Goal: Information Seeking & Learning: Learn about a topic

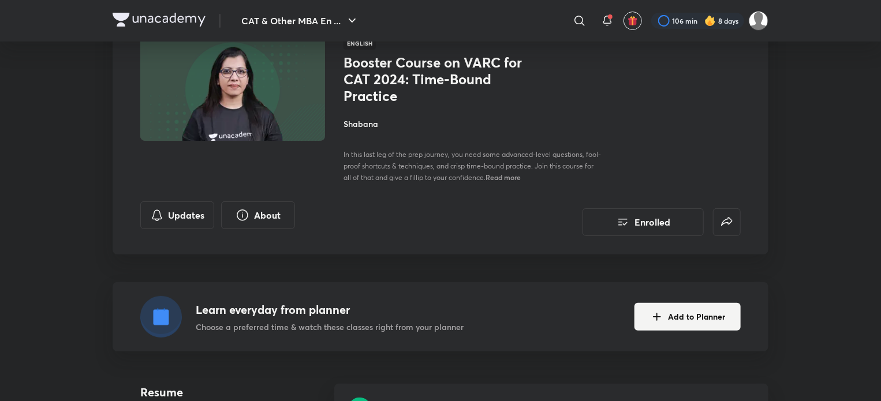
scroll to position [351, 0]
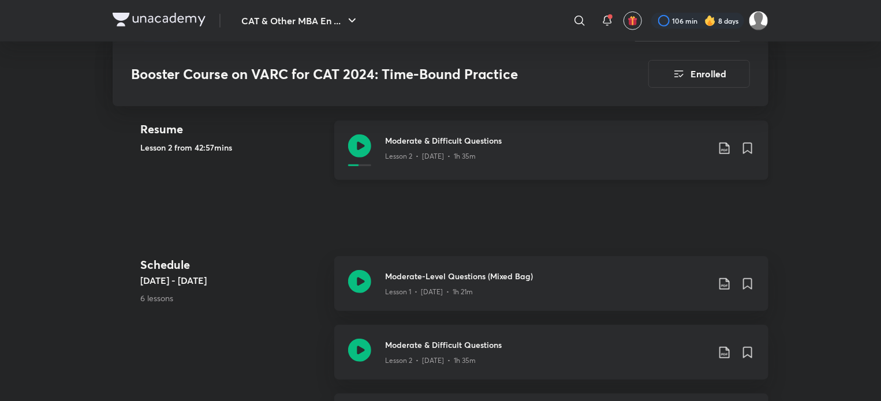
click at [366, 143] on icon at bounding box center [359, 146] width 23 height 23
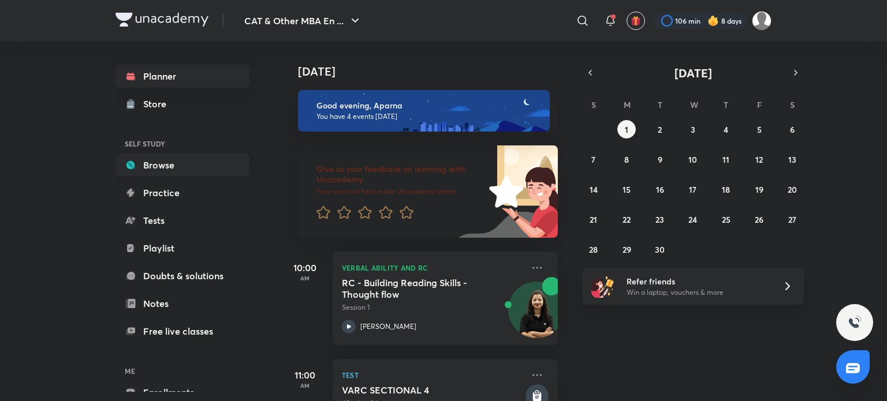
click at [203, 158] on link "Browse" at bounding box center [182, 165] width 134 height 23
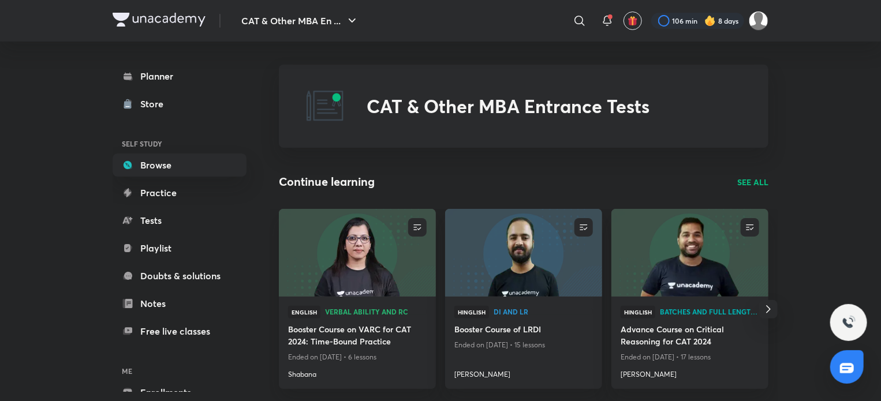
click at [756, 179] on p "SEE ALL" at bounding box center [752, 182] width 31 height 12
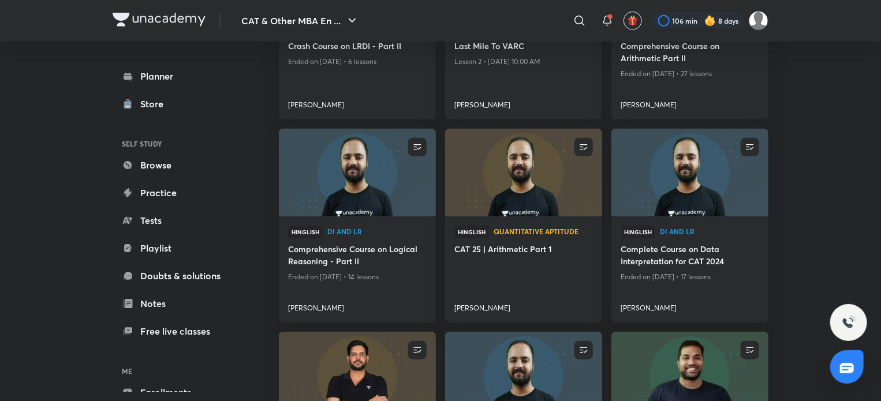
scroll to position [438, 0]
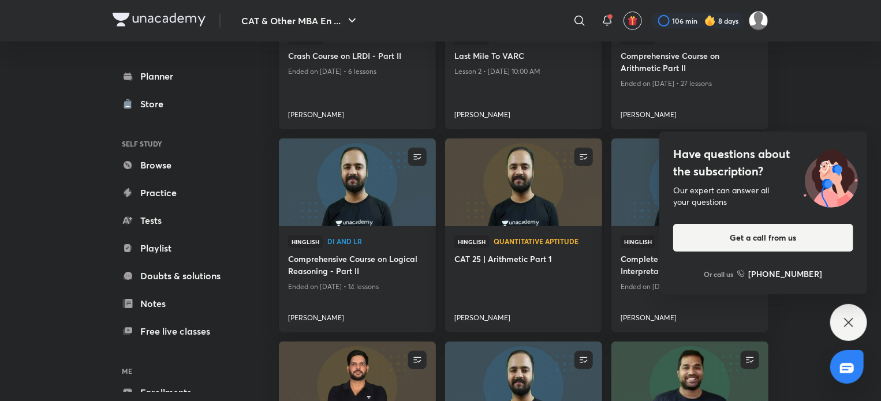
click at [863, 330] on div "Have questions about the subscription? Our expert can answer all your questions…" at bounding box center [848, 322] width 37 height 37
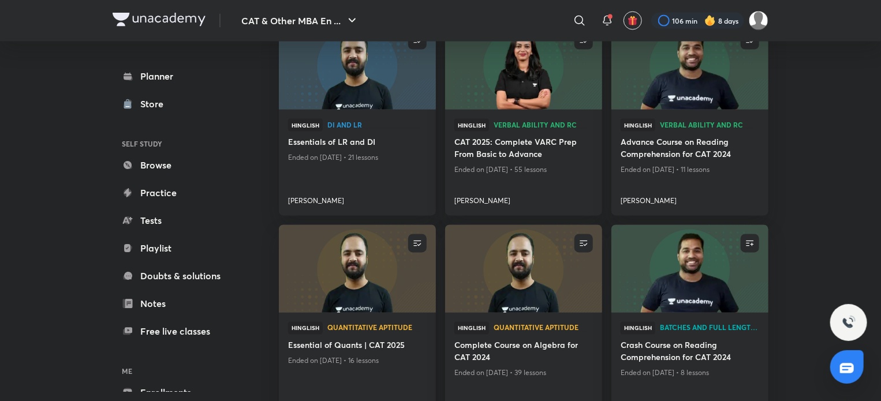
scroll to position [966, 0]
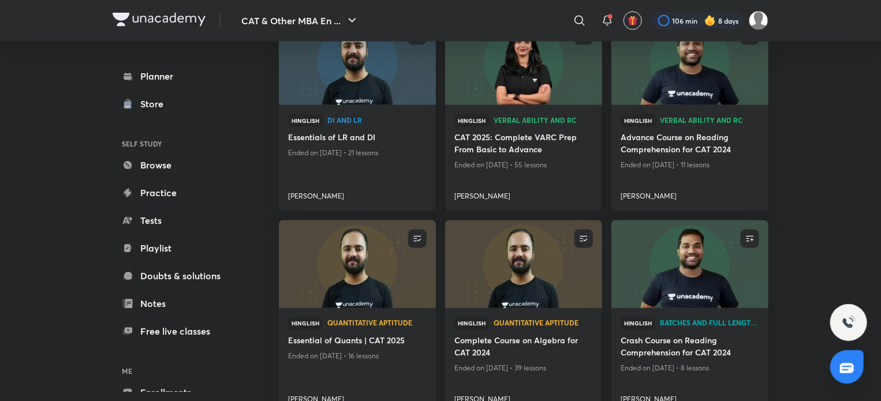
click at [554, 244] on img at bounding box center [523, 265] width 160 height 90
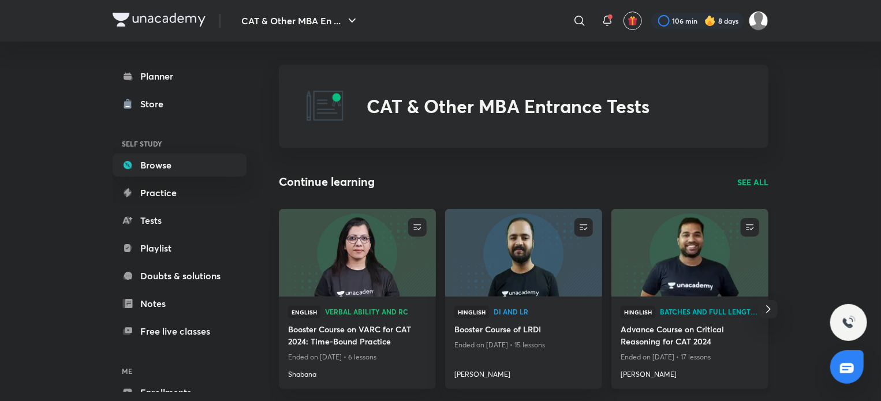
scroll to position [138, 0]
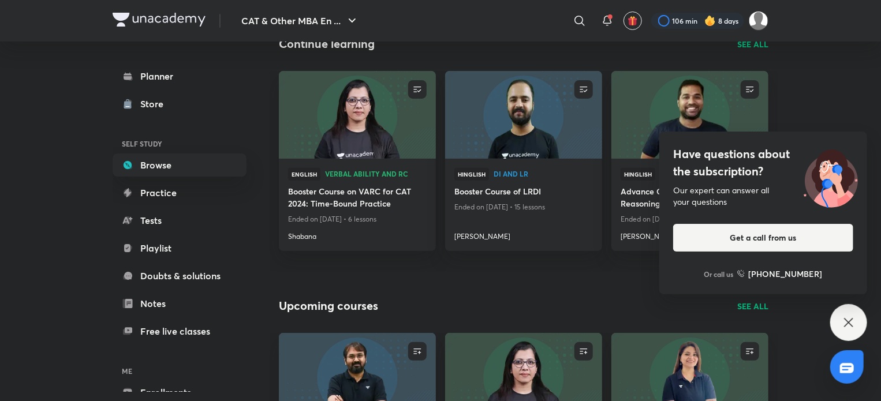
click at [852, 316] on icon at bounding box center [849, 323] width 14 height 14
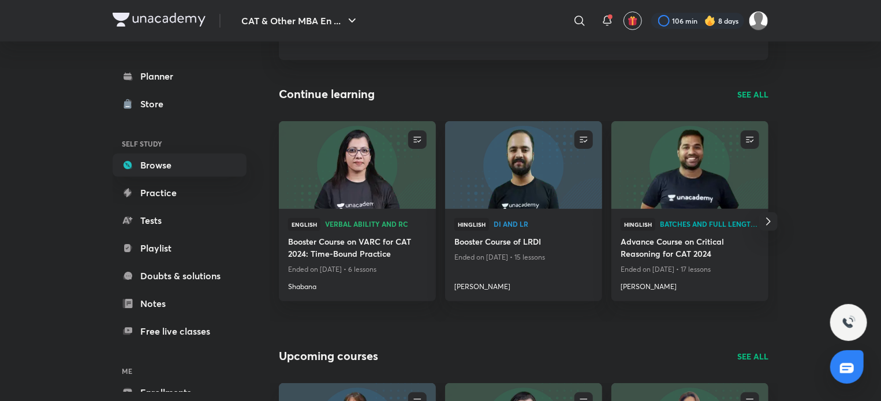
scroll to position [88, 0]
click at [765, 96] on p "SEE ALL" at bounding box center [752, 94] width 31 height 12
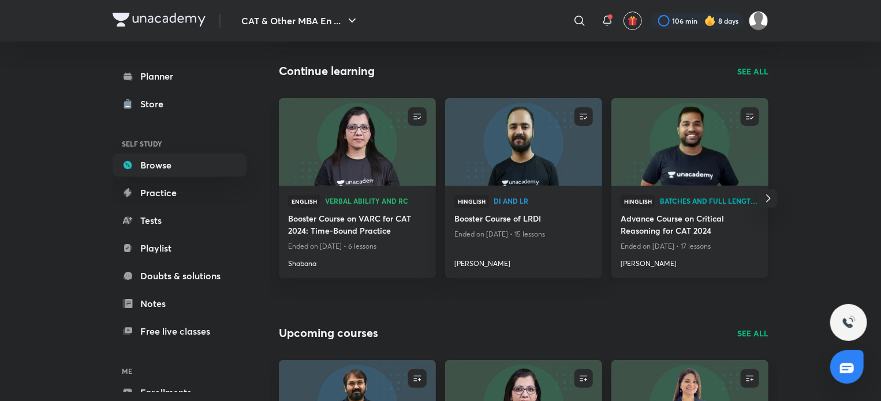
scroll to position [109, 0]
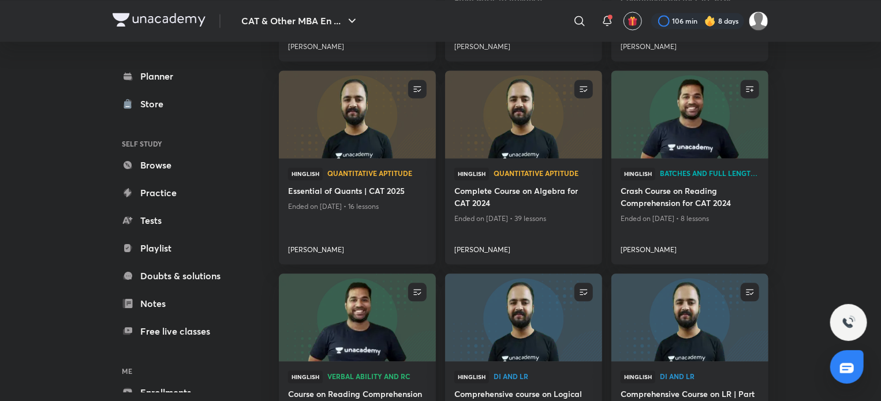
scroll to position [1117, 0]
click at [547, 120] on img at bounding box center [523, 114] width 160 height 90
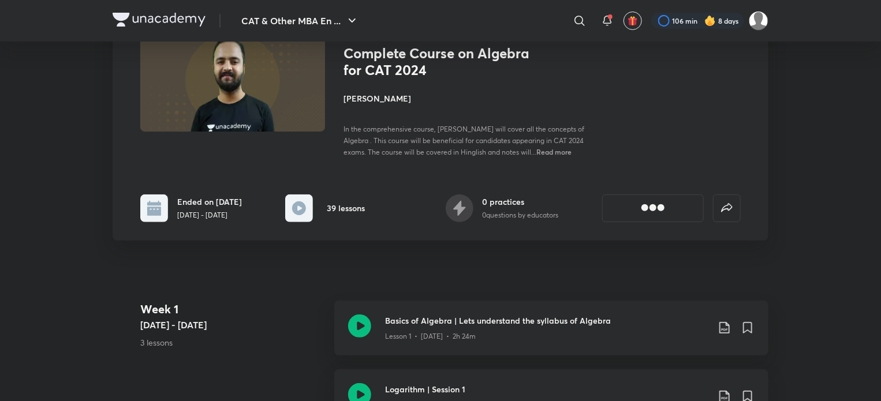
scroll to position [201, 0]
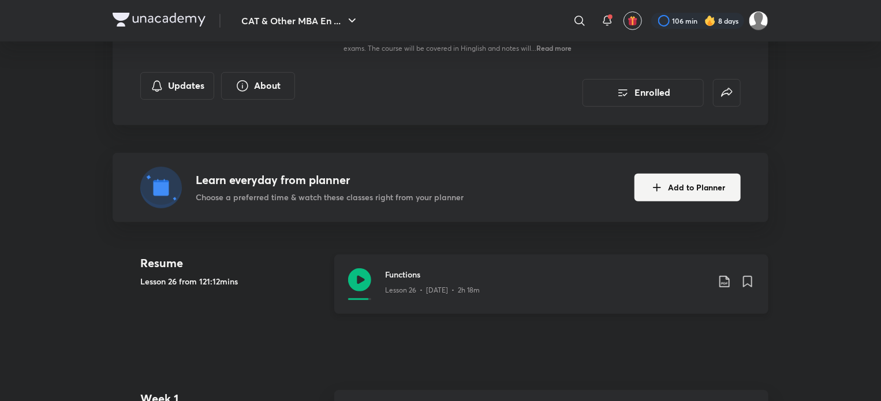
click at [366, 279] on icon at bounding box center [359, 280] width 23 height 23
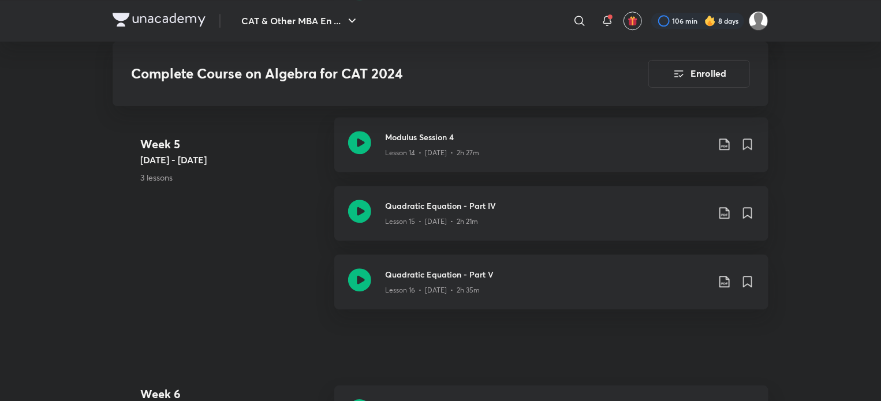
scroll to position [1617, 0]
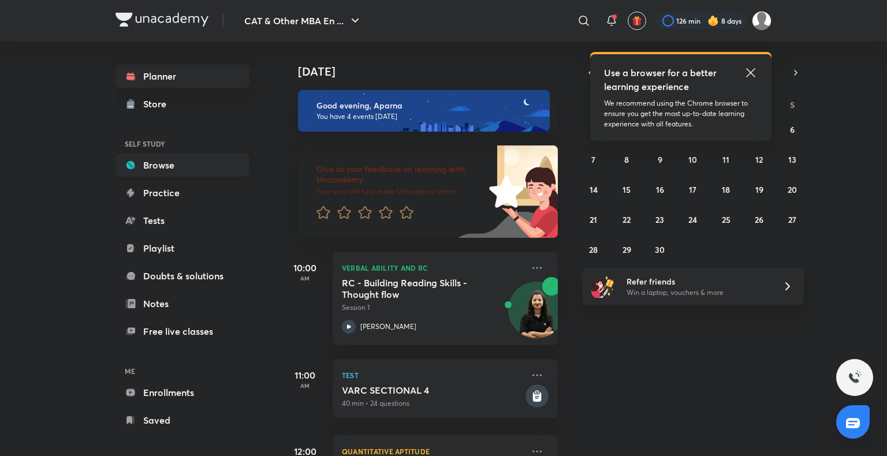
click at [208, 169] on link "Browse" at bounding box center [182, 165] width 134 height 23
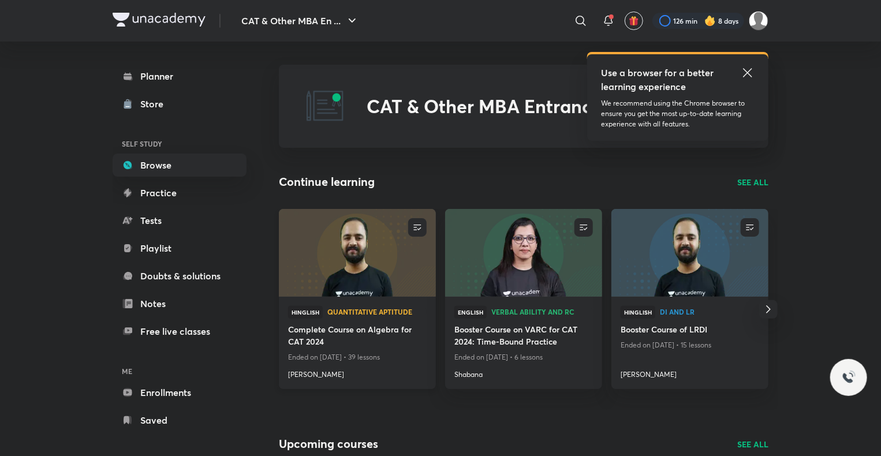
click at [393, 278] on img at bounding box center [357, 253] width 160 height 90
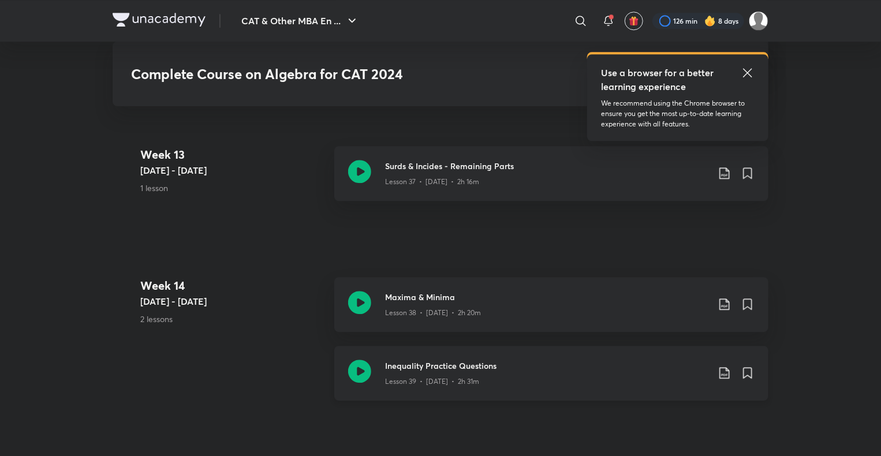
scroll to position [3728, 0]
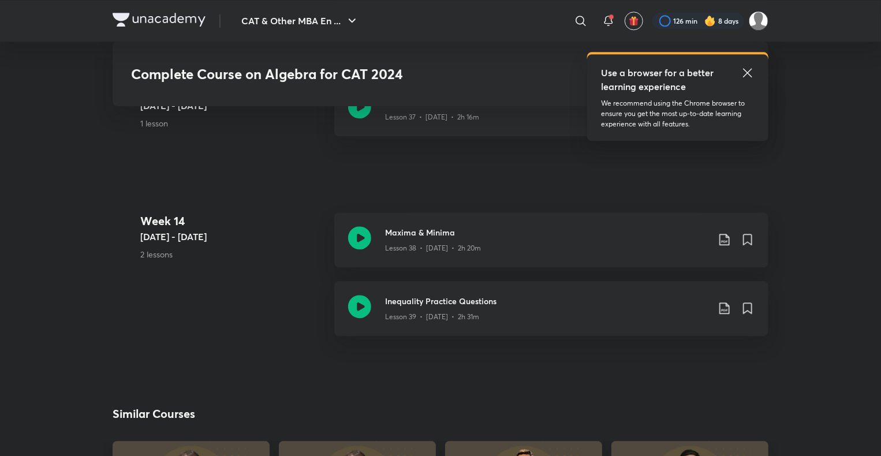
click at [125, 19] on img at bounding box center [159, 20] width 93 height 14
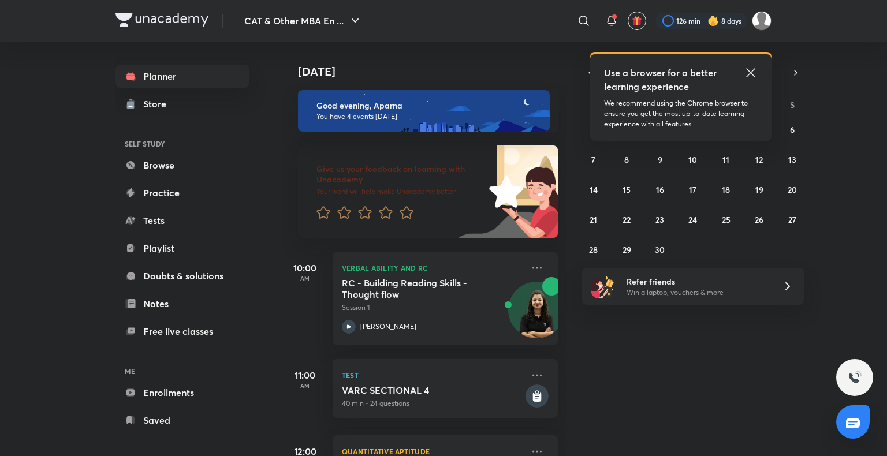
click at [752, 76] on icon at bounding box center [751, 73] width 14 height 14
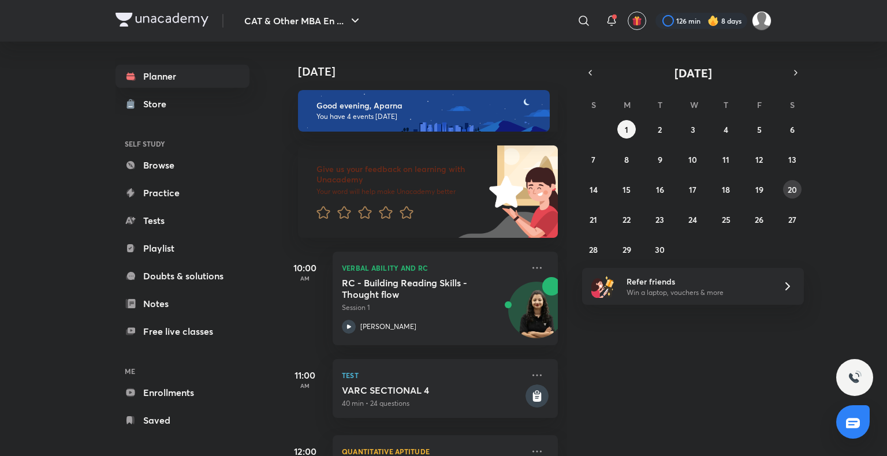
drag, startPoint x: 793, startPoint y: 192, endPoint x: 672, endPoint y: 223, distance: 125.1
click at [672, 223] on div "31 1 2 3 4 5 6 7 8 9 10 11 12 13 14 15 16 17 18 19 20 21 22 23 24 25 26 27 28 2…" at bounding box center [693, 189] width 222 height 139
